Goal: Find specific page/section: Find specific page/section

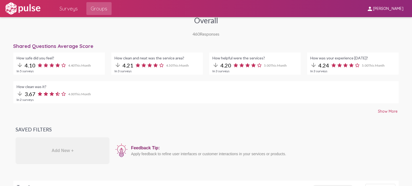
scroll to position [100, 0]
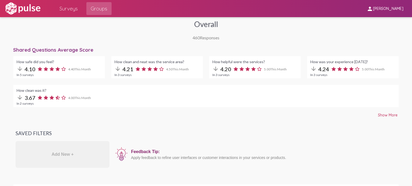
click at [390, 115] on span "Show More" at bounding box center [388, 115] width 20 height 5
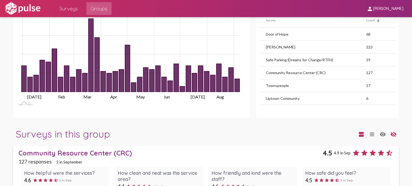
scroll to position [0, 0]
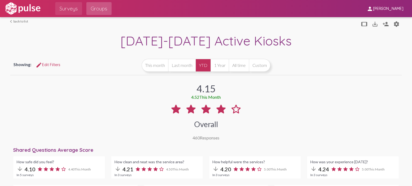
click at [70, 10] on span "Surveys" at bounding box center [69, 9] width 18 height 10
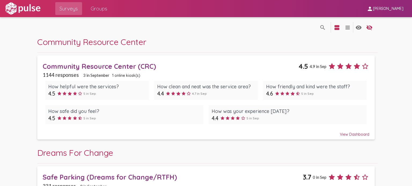
click at [103, 5] on span "Groups" at bounding box center [99, 9] width 17 height 10
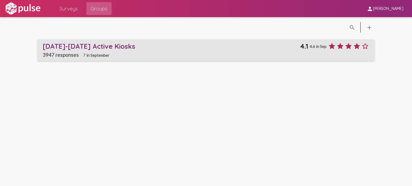
click at [92, 44] on div "[DATE]-[DATE] Active Kiosks" at bounding box center [171, 46] width 257 height 8
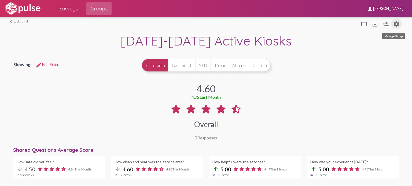
click at [393, 21] on mat-icon "settings" at bounding box center [396, 24] width 6 height 6
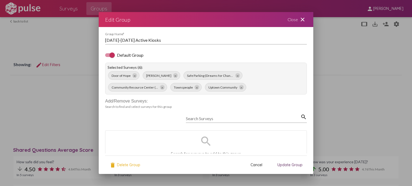
scroll to position [14, 0]
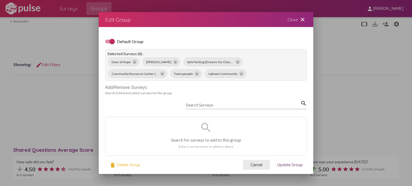
click at [254, 164] on span "Cancel" at bounding box center [256, 165] width 12 height 5
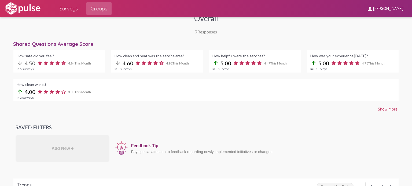
scroll to position [0, 0]
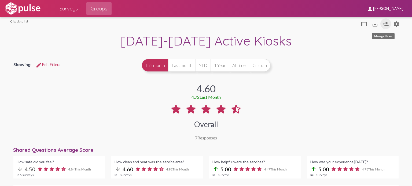
click at [384, 23] on mat-icon "person_add" at bounding box center [385, 24] width 6 height 6
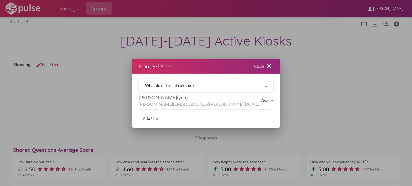
click at [240, 89] on mat-expansion-panel-header "What do different roles do?" at bounding box center [206, 85] width 135 height 13
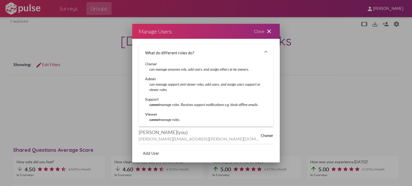
click at [269, 31] on mat-icon "close" at bounding box center [269, 31] width 6 height 6
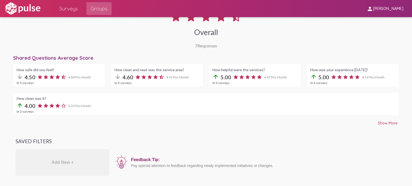
scroll to position [88, 0]
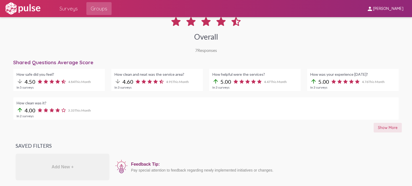
click at [387, 126] on span "Show More" at bounding box center [388, 127] width 20 height 5
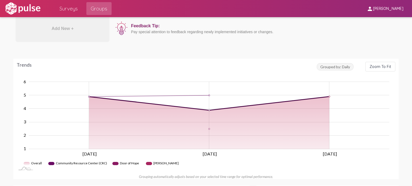
scroll to position [0, 0]
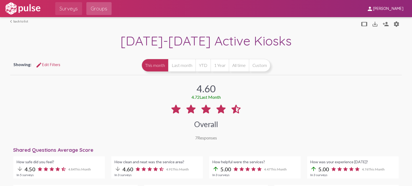
click at [69, 5] on span "Surveys" at bounding box center [69, 9] width 18 height 10
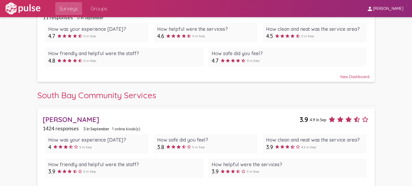
scroll to position [1140, 0]
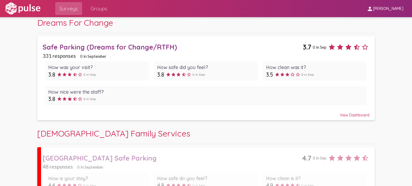
scroll to position [0, 0]
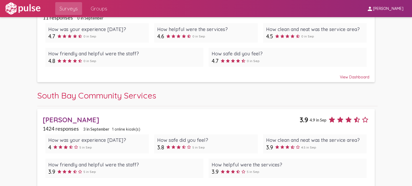
scroll to position [1164, 0]
